Goal: Task Accomplishment & Management: Manage account settings

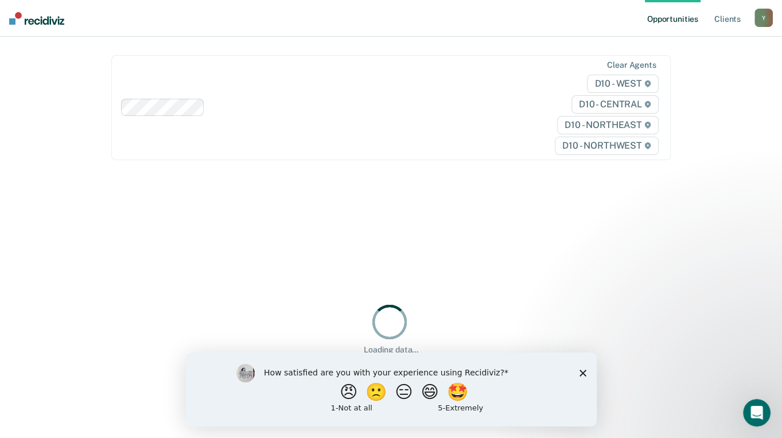
click at [580, 371] on icon "Close survey" at bounding box center [582, 372] width 7 height 7
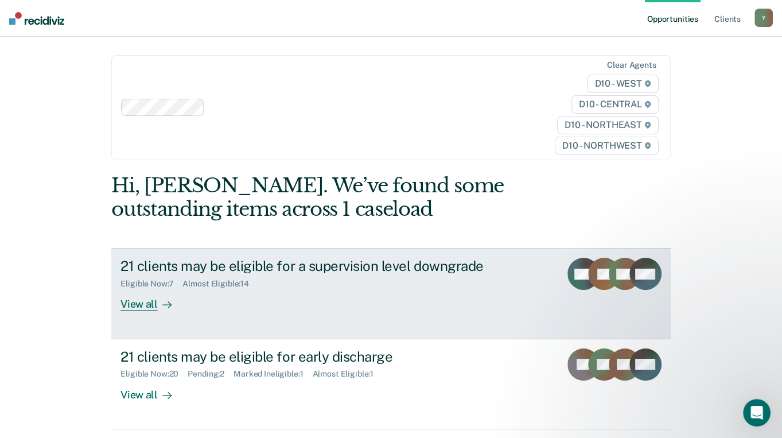
click at [147, 289] on div "View all" at bounding box center [152, 300] width 64 height 22
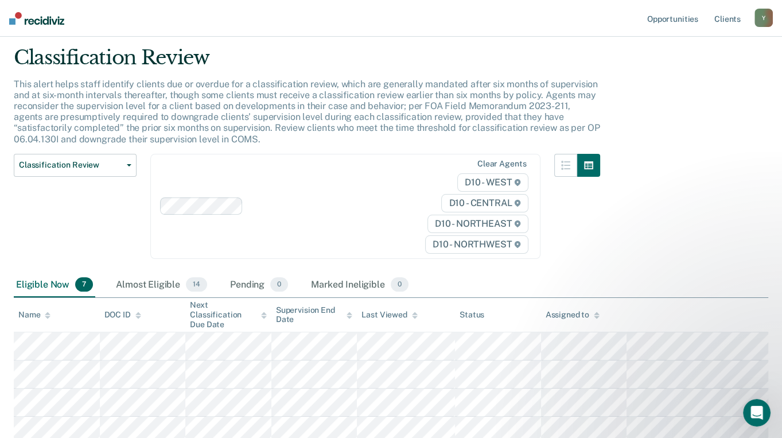
scroll to position [205, 0]
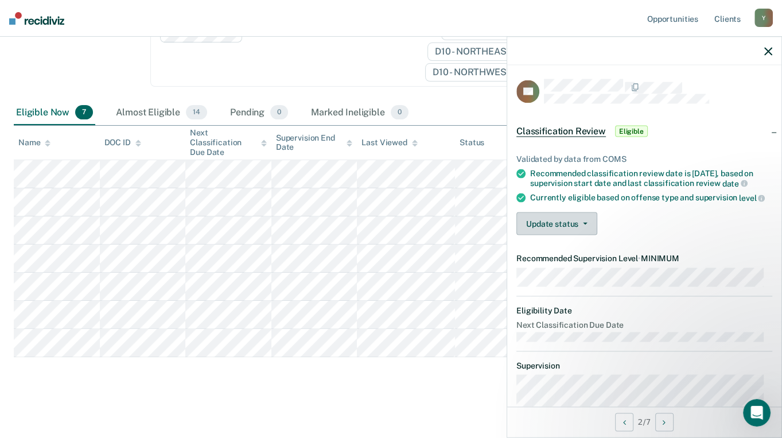
click at [544, 235] on button "Update status" at bounding box center [556, 223] width 81 height 23
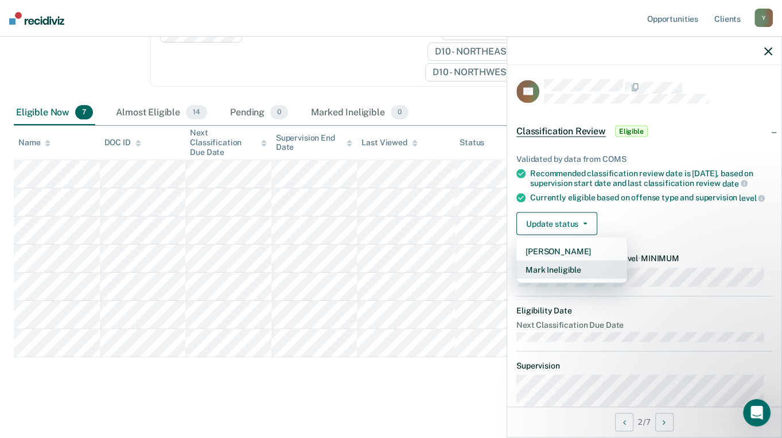
click at [539, 275] on button "Mark Ineligible" at bounding box center [571, 269] width 111 height 18
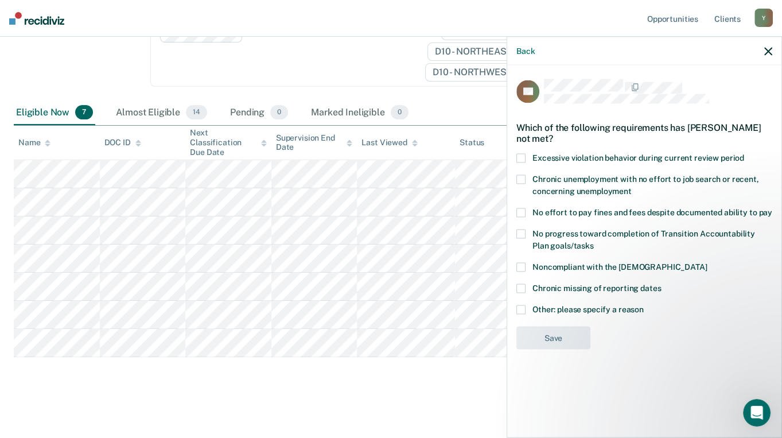
click at [527, 266] on label "Noncompliant with the [DEMOGRAPHIC_DATA]" at bounding box center [644, 268] width 256 height 12
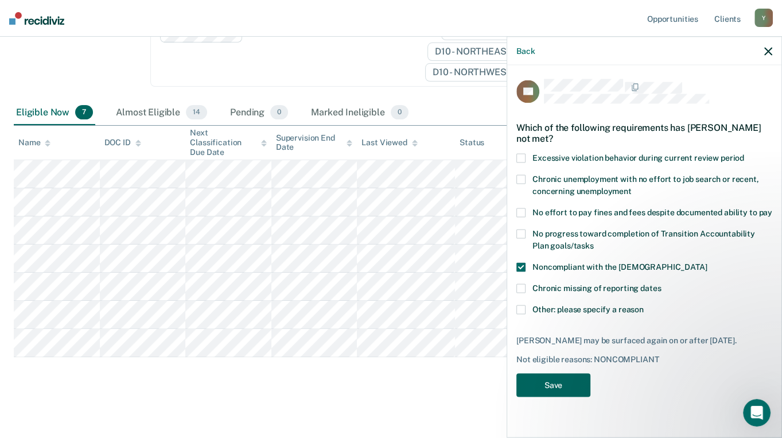
click at [555, 392] on button "Save" at bounding box center [553, 385] width 74 height 24
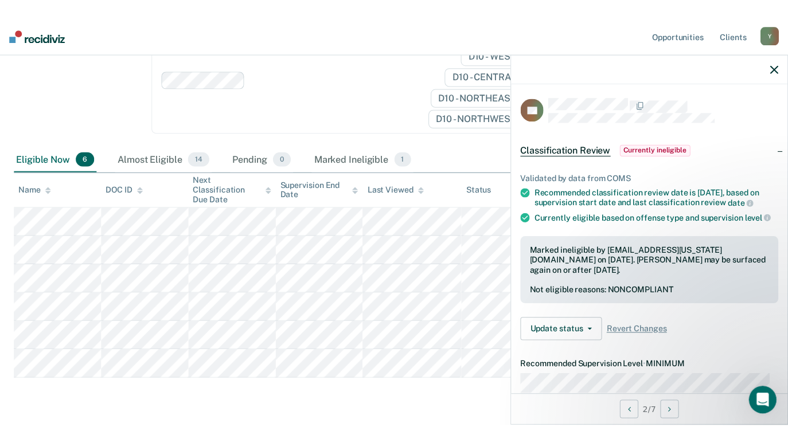
scroll to position [171, 0]
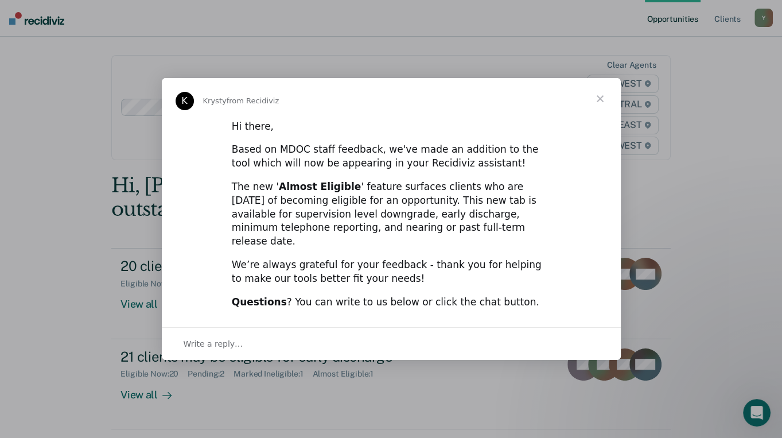
click at [599, 103] on span "Close" at bounding box center [599, 98] width 41 height 41
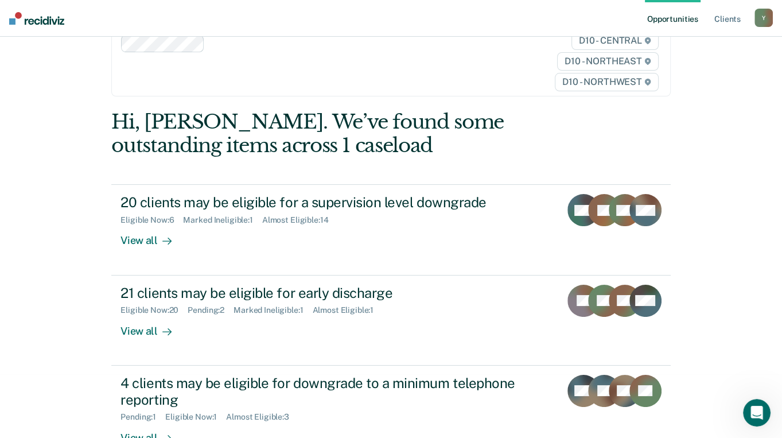
scroll to position [76, 0]
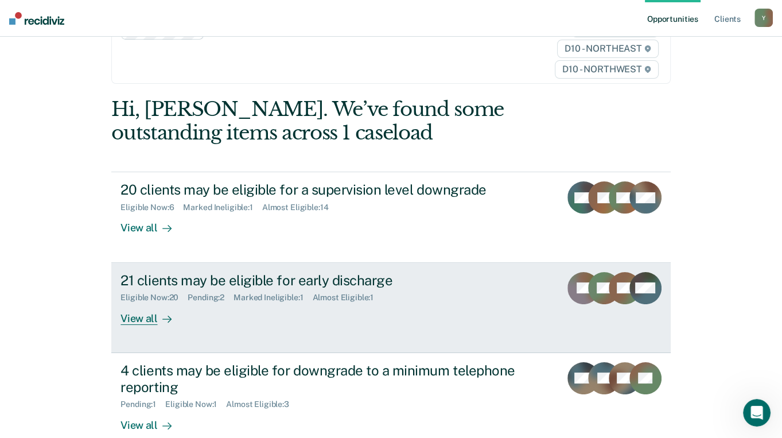
click at [132, 302] on div "View all" at bounding box center [152, 313] width 64 height 22
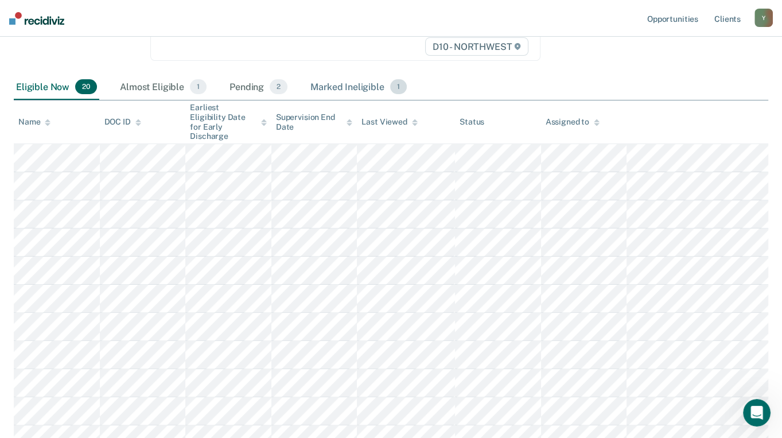
scroll to position [216, 0]
